Goal: Task Accomplishment & Management: Use online tool/utility

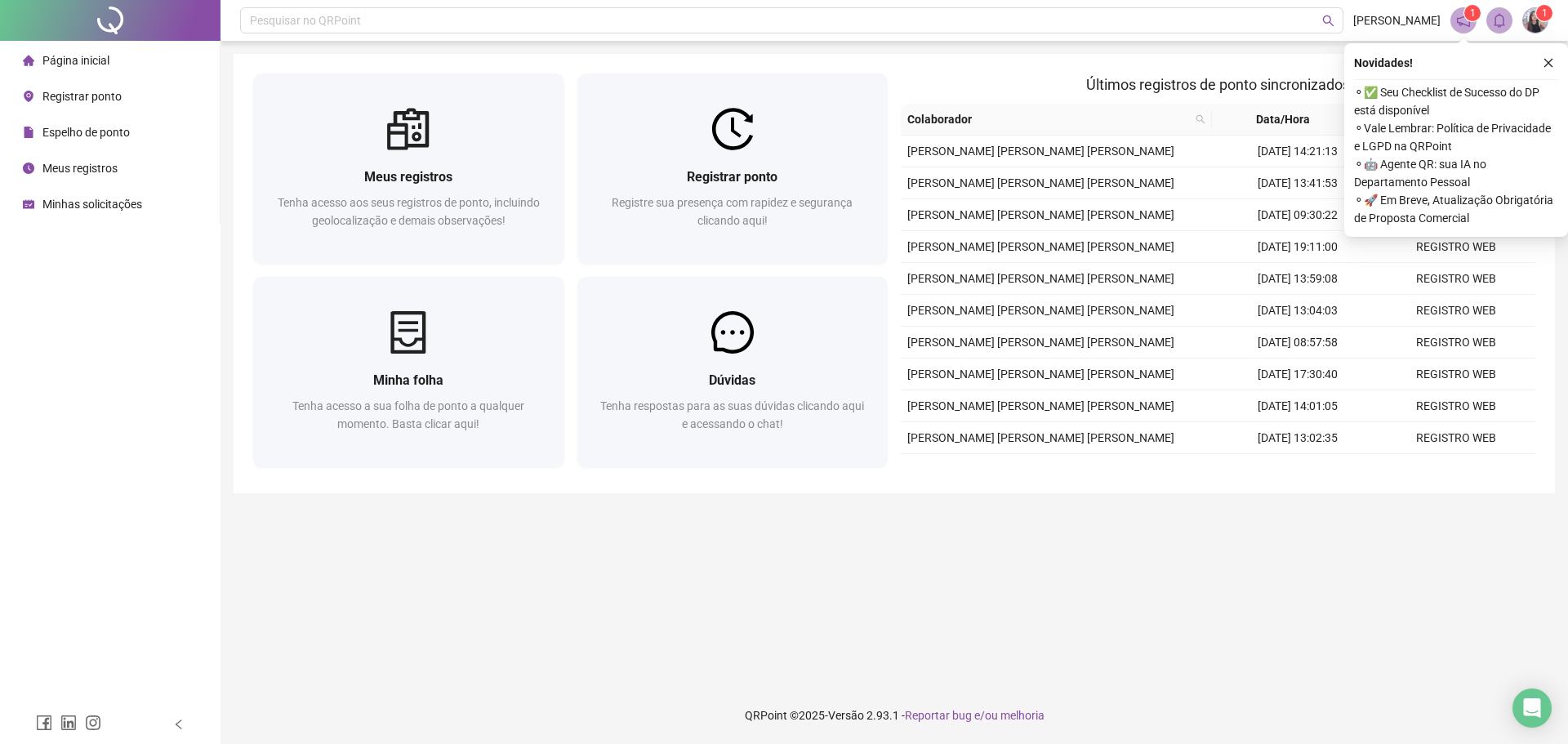
drag, startPoint x: 833, startPoint y: 161, endPoint x: 1537, endPoint y: 64, distance: 710.7
click at [833, 161] on div "Registrar ponto Registre sua presença com rapidez e segurança clicando aqui!" at bounding box center [733, 206] width 311 height 114
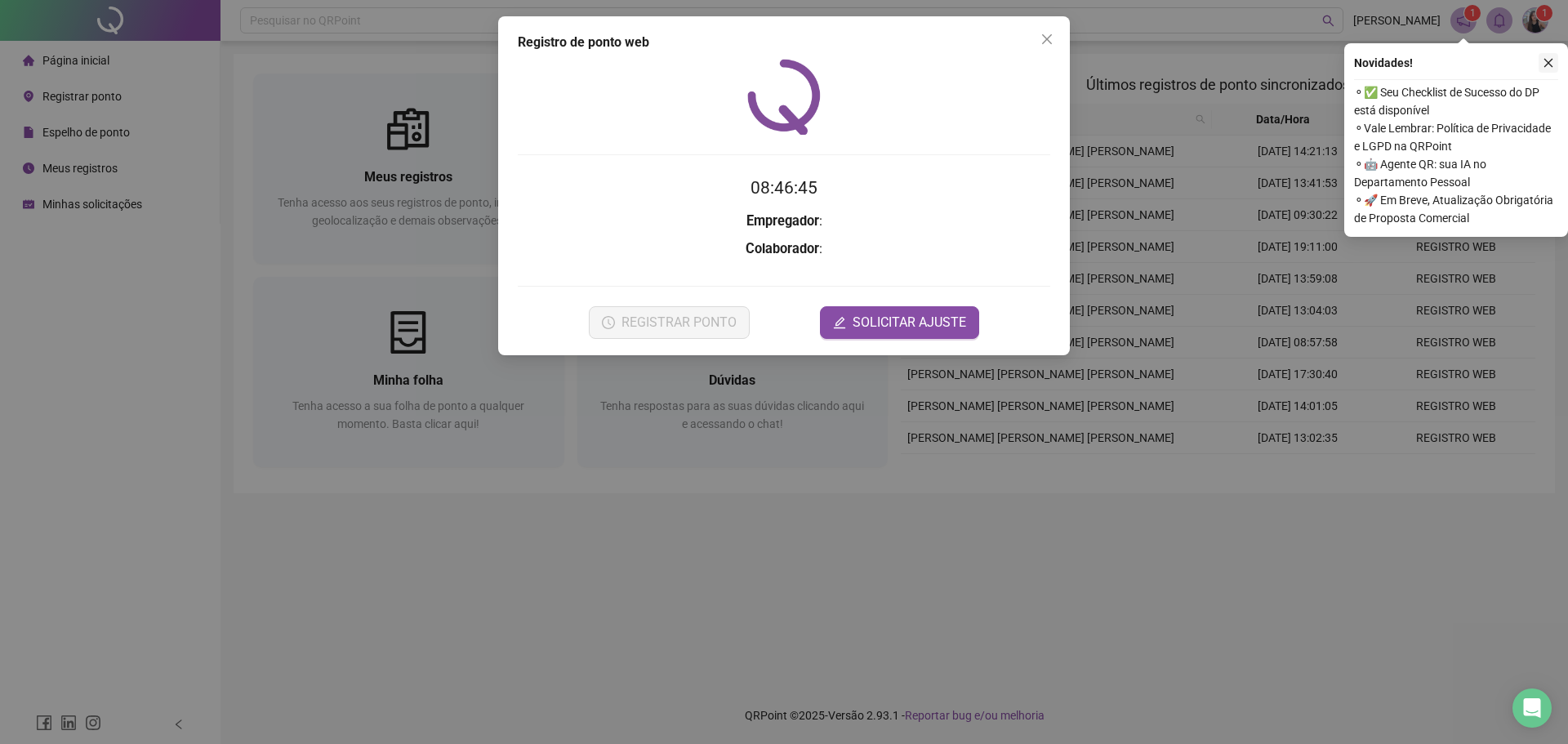
click at [1549, 64] on icon "close" at bounding box center [1549, 63] width 11 height 11
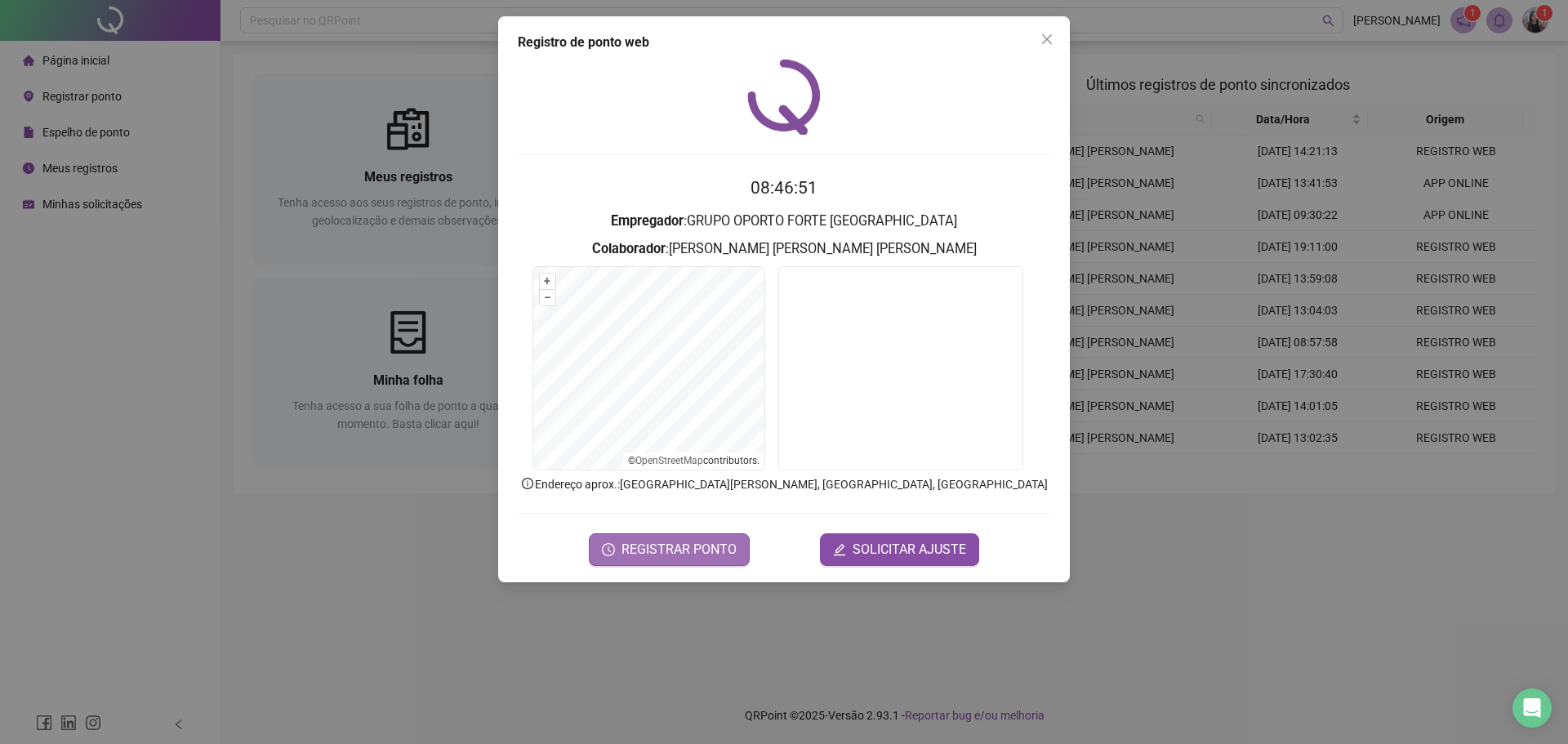
click at [701, 543] on span "REGISTRAR PONTO" at bounding box center [679, 549] width 115 height 20
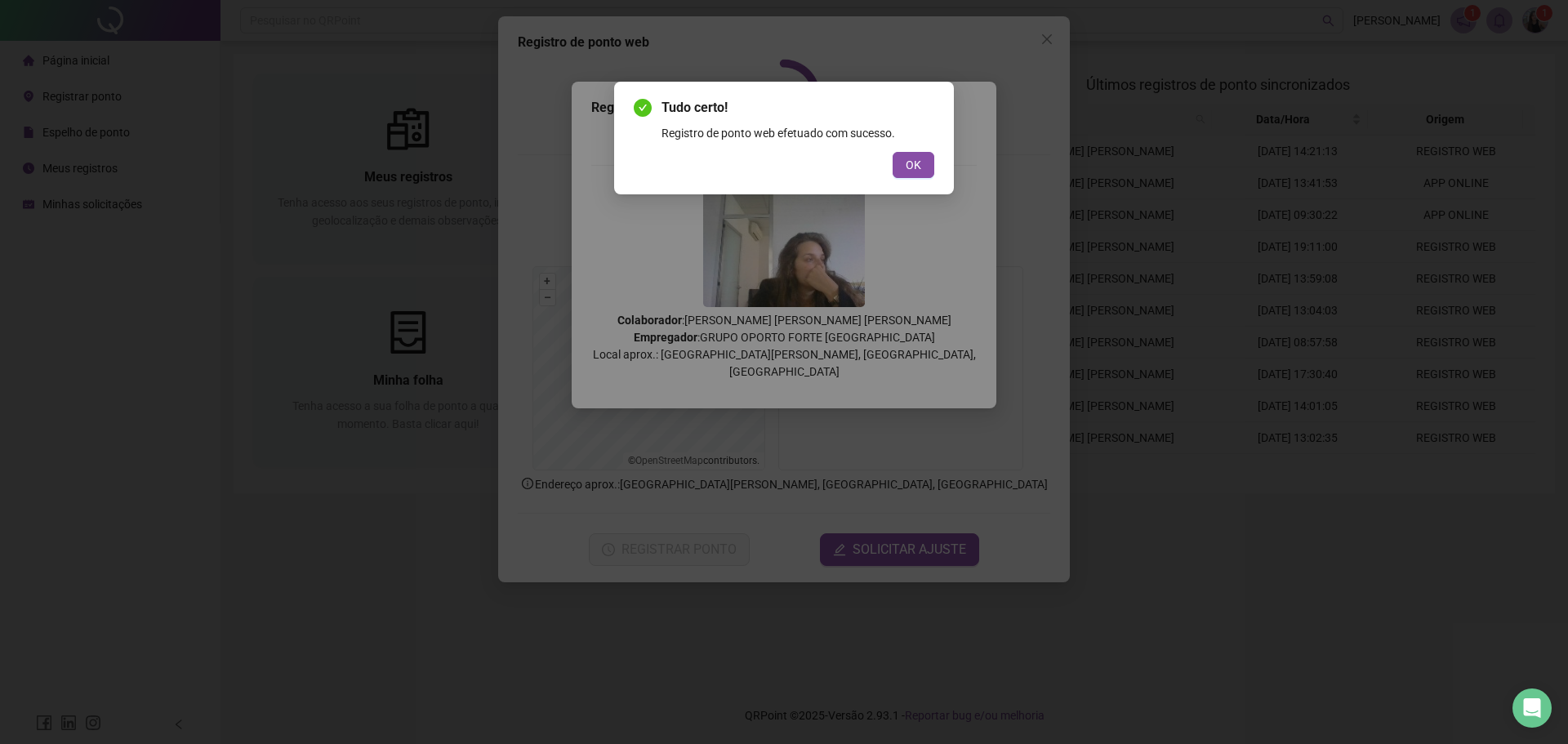
click at [905, 186] on div "Tudo certo! Registro de ponto web efetuado com sucesso. OK" at bounding box center [784, 138] width 340 height 113
click at [905, 173] on button "OK" at bounding box center [914, 164] width 42 height 26
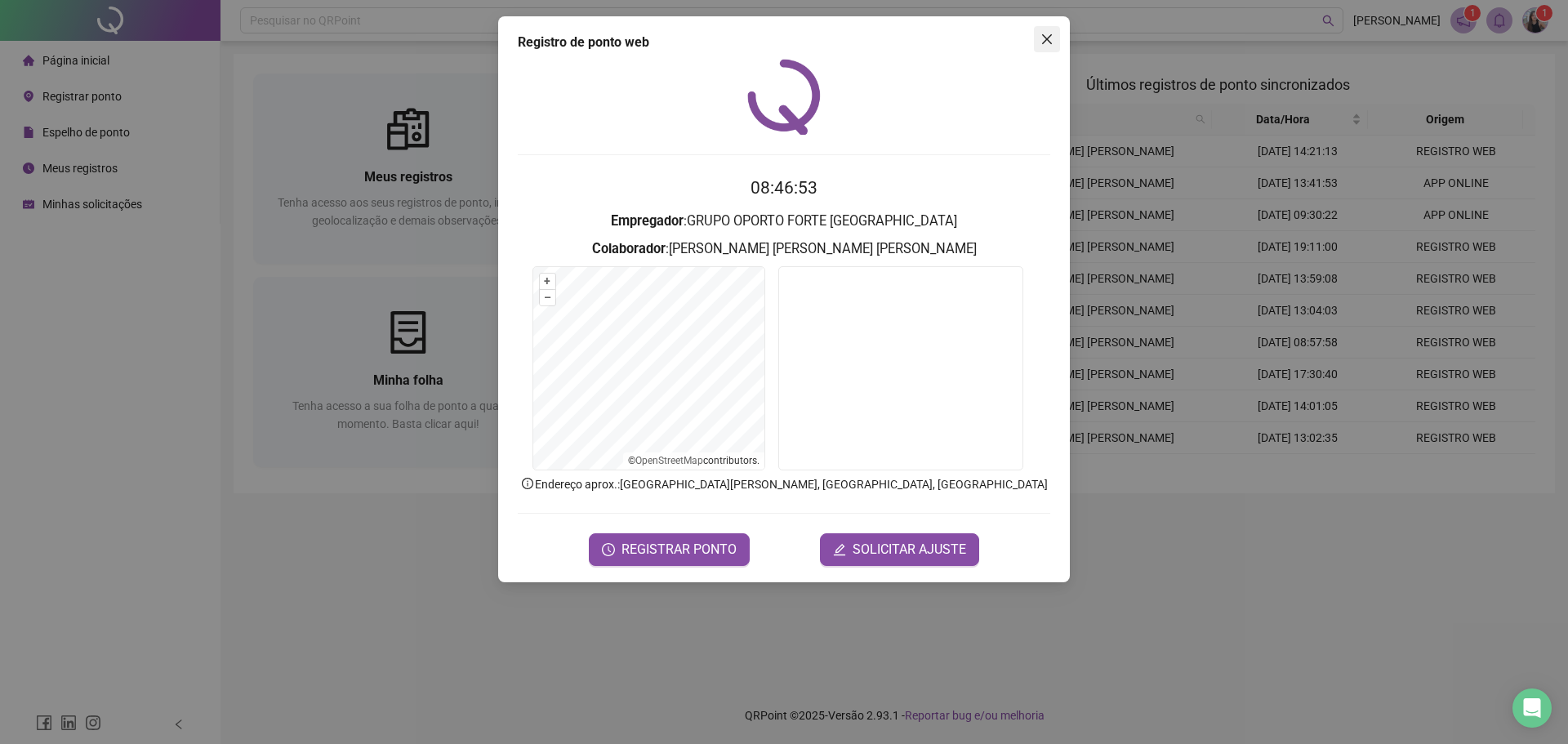
click at [1056, 37] on span "Close" at bounding box center [1047, 39] width 26 height 13
